Goal: Check status: Check status

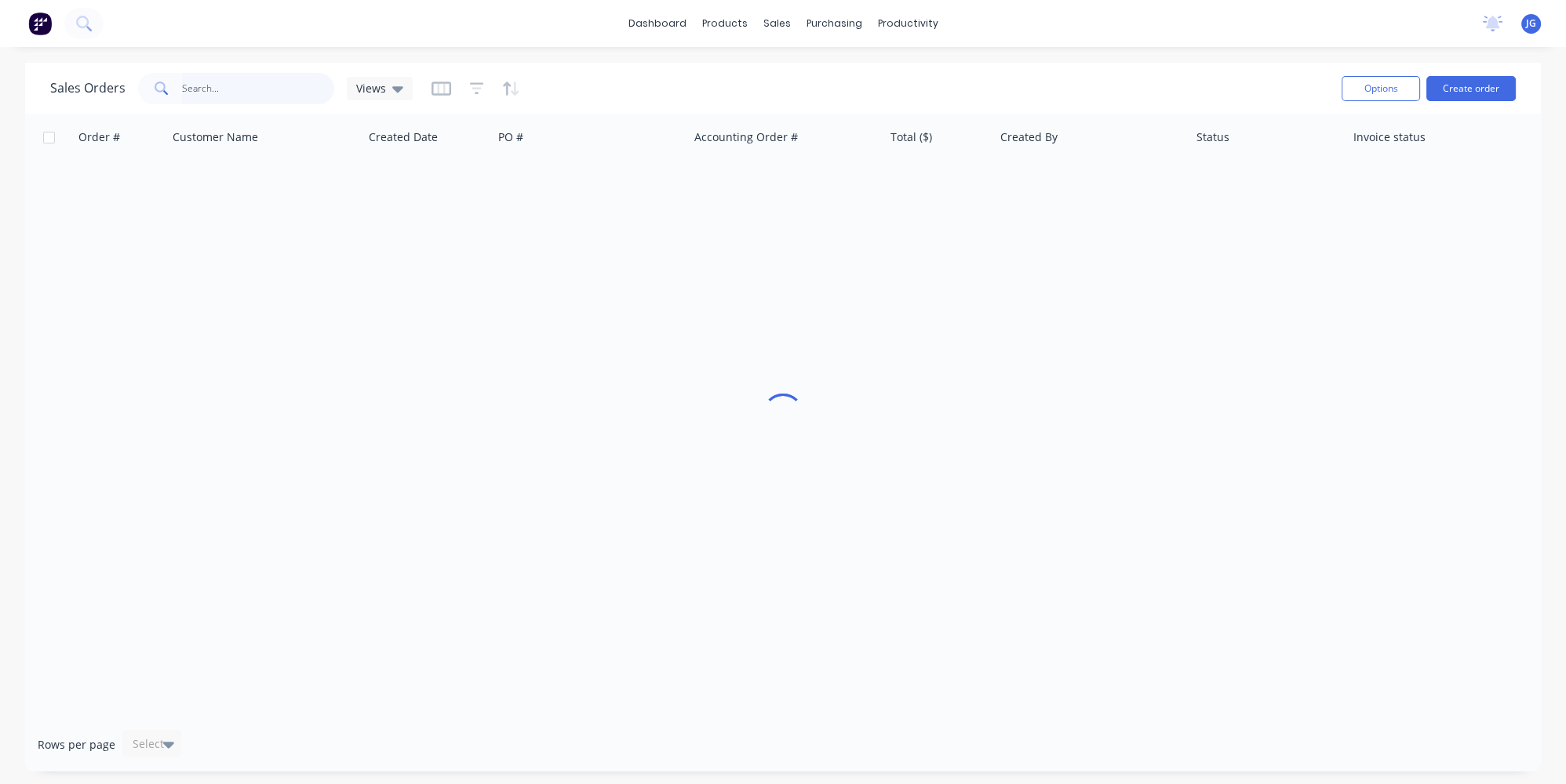
click at [184, 90] on input "text" at bounding box center [258, 89] width 153 height 32
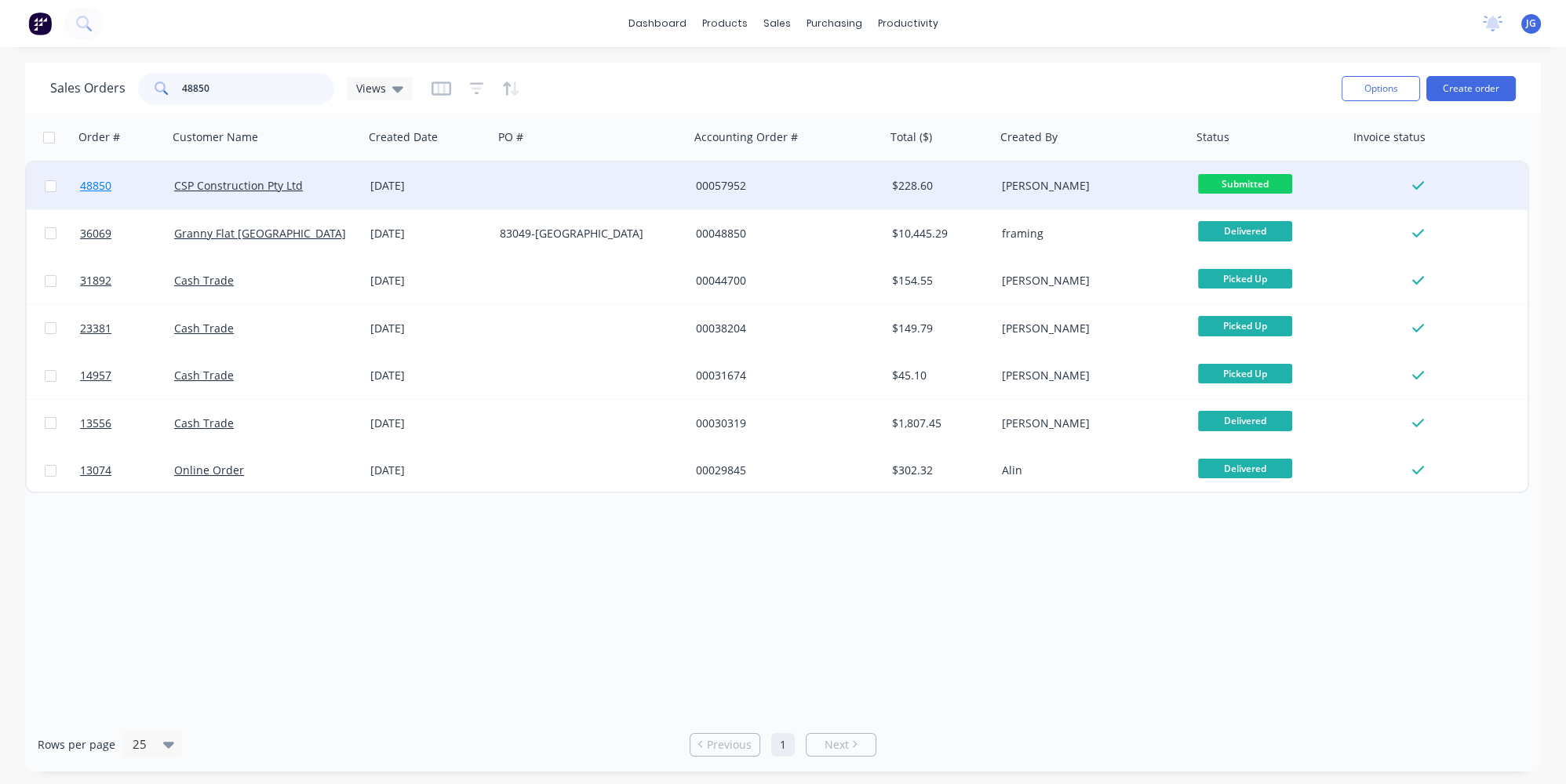
type input "48850"
click at [141, 188] on link "48850" at bounding box center [127, 186] width 94 height 47
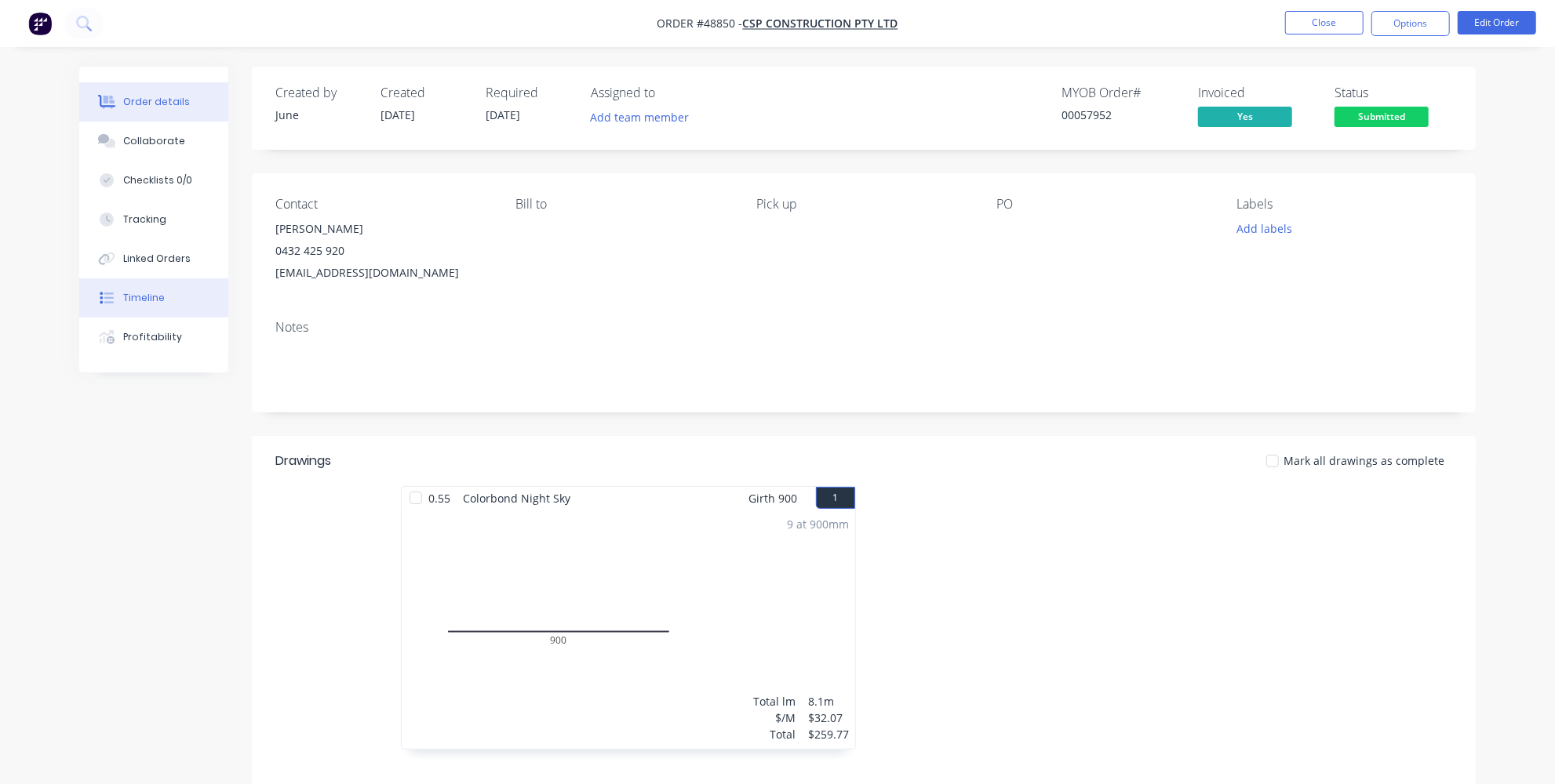
click at [165, 296] on button "Timeline" at bounding box center [153, 298] width 149 height 39
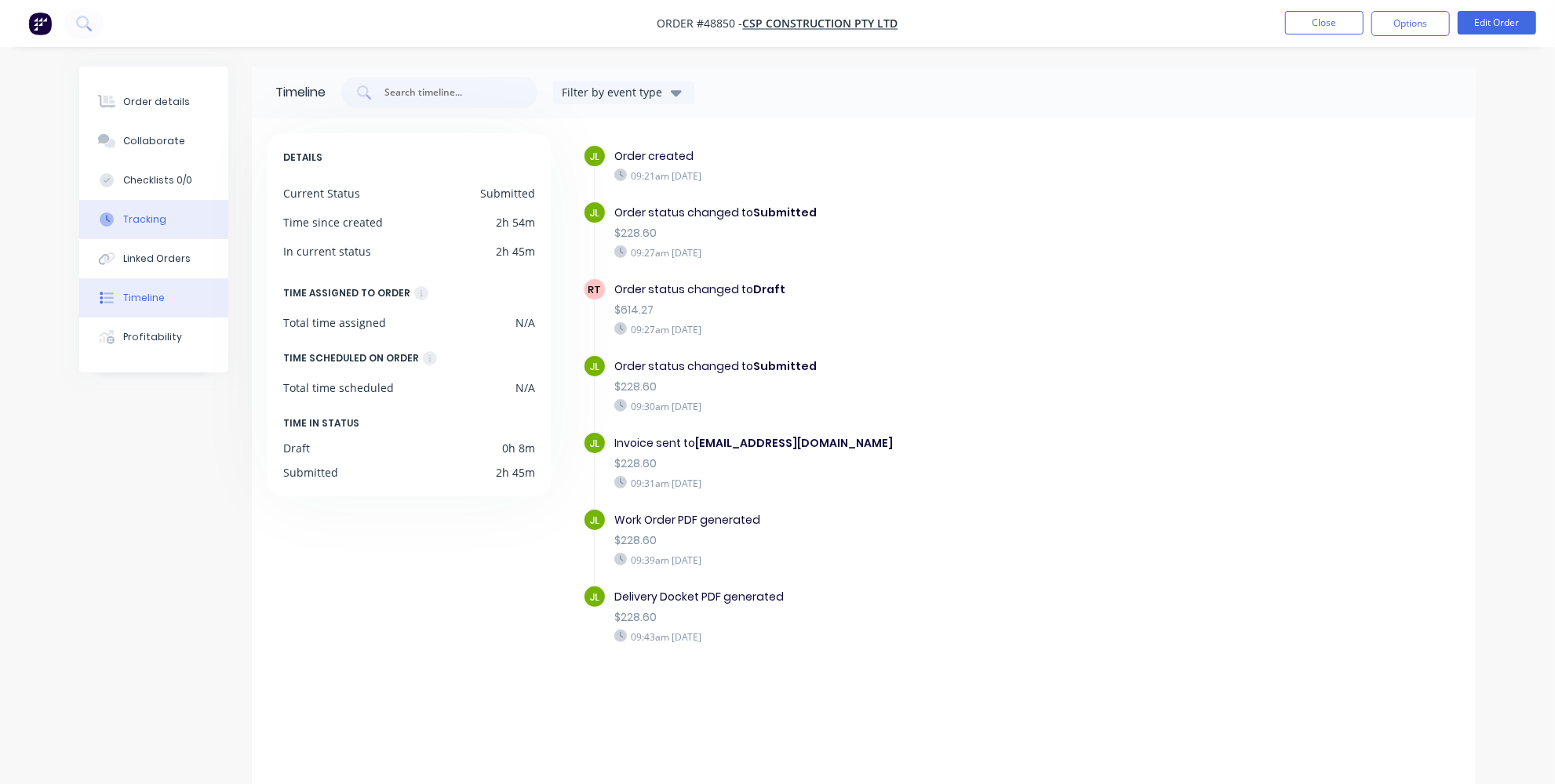
click at [166, 227] on button "Tracking" at bounding box center [153, 220] width 149 height 39
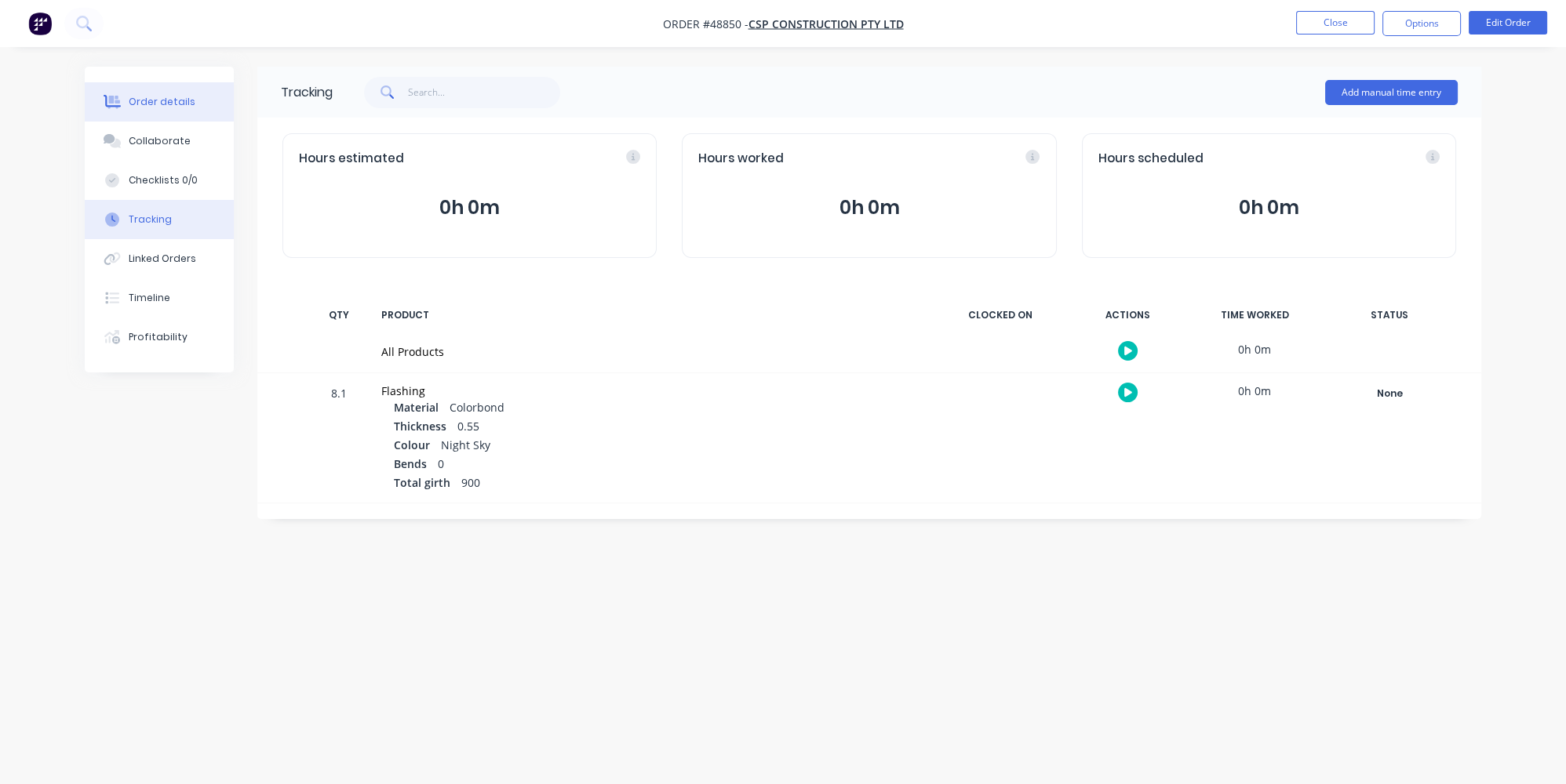
click at [149, 109] on button "Order details" at bounding box center [159, 102] width 149 height 39
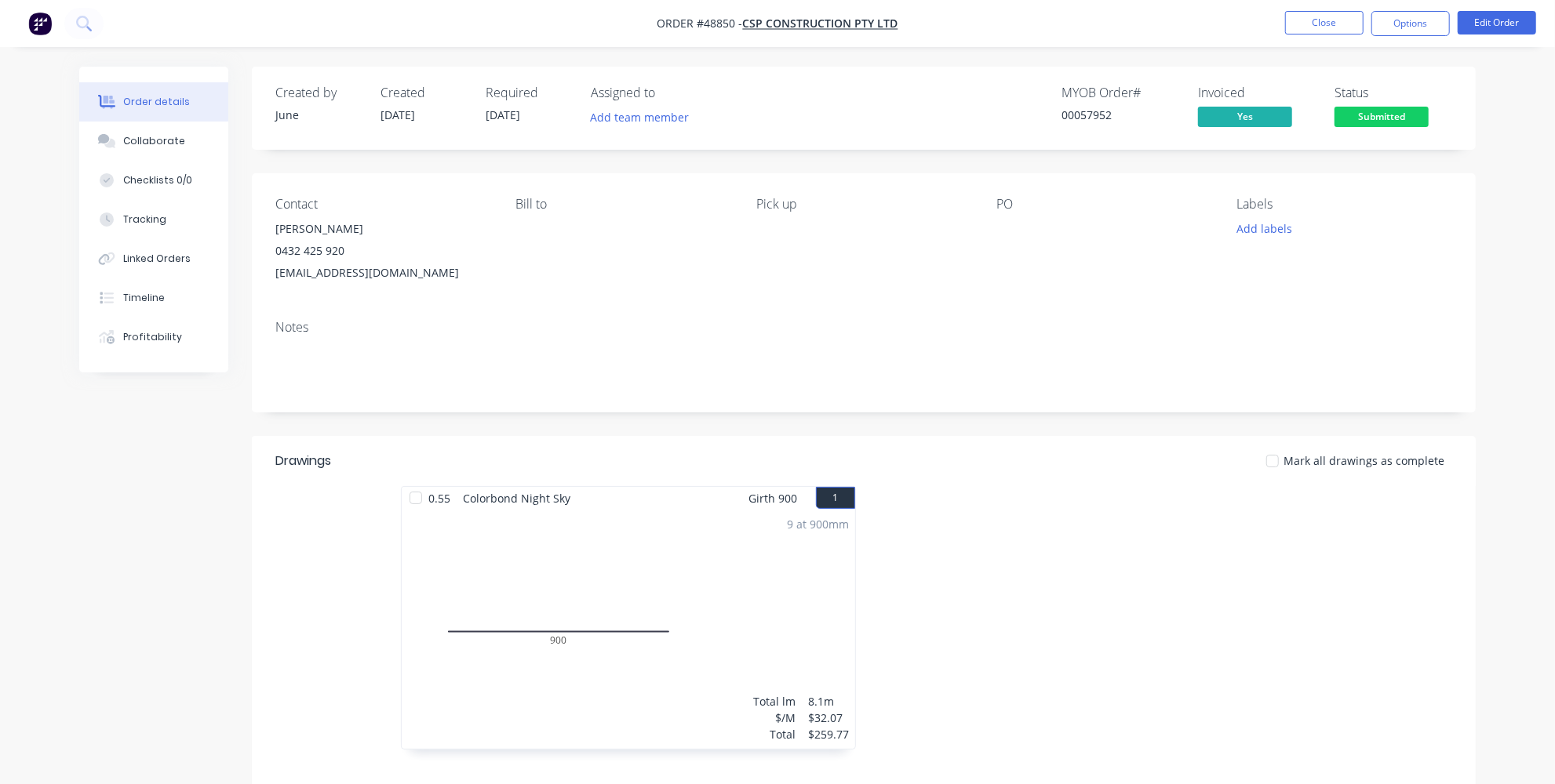
click at [1403, 124] on span "Submitted" at bounding box center [1382, 117] width 94 height 19
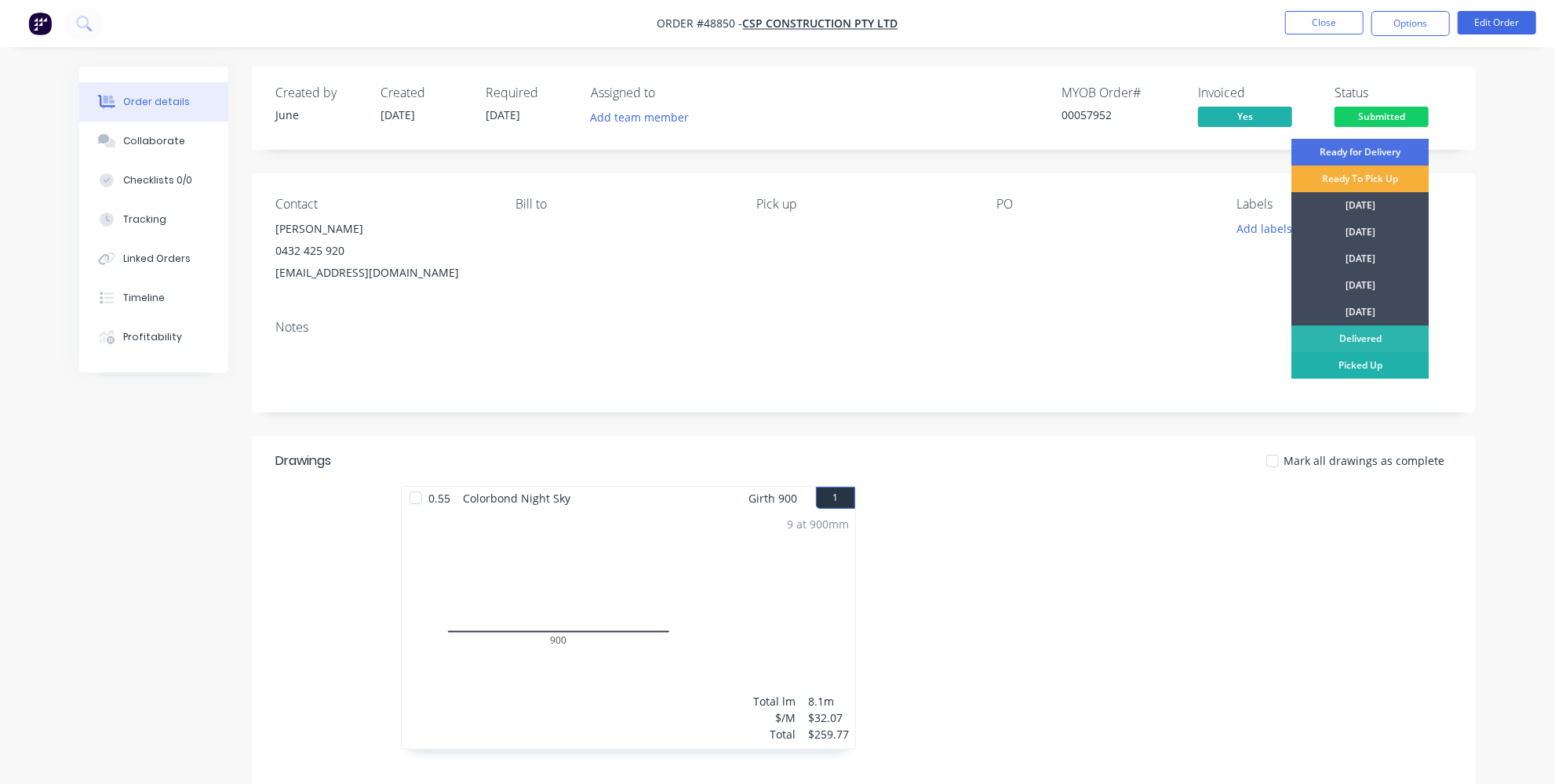
click at [1342, 360] on div "Picked Up" at bounding box center [1359, 366] width 138 height 27
